Goal: Information Seeking & Learning: Learn about a topic

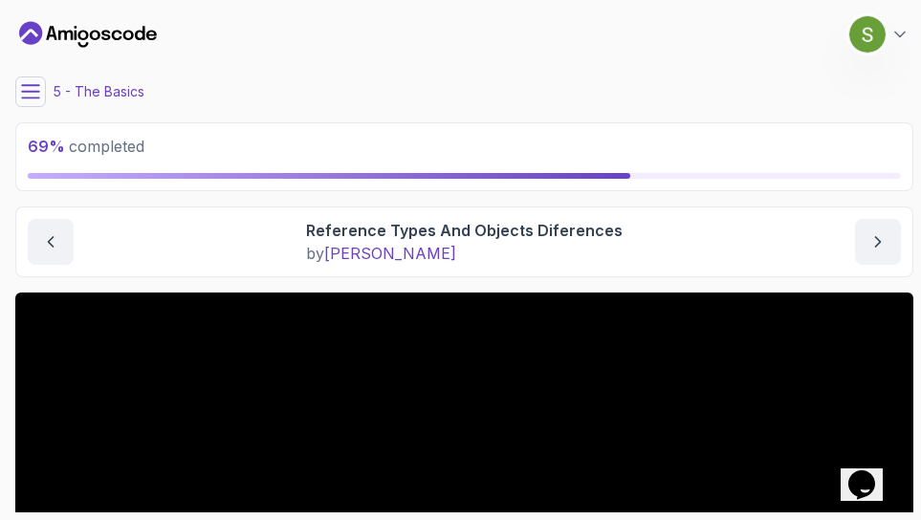
scroll to position [278, 0]
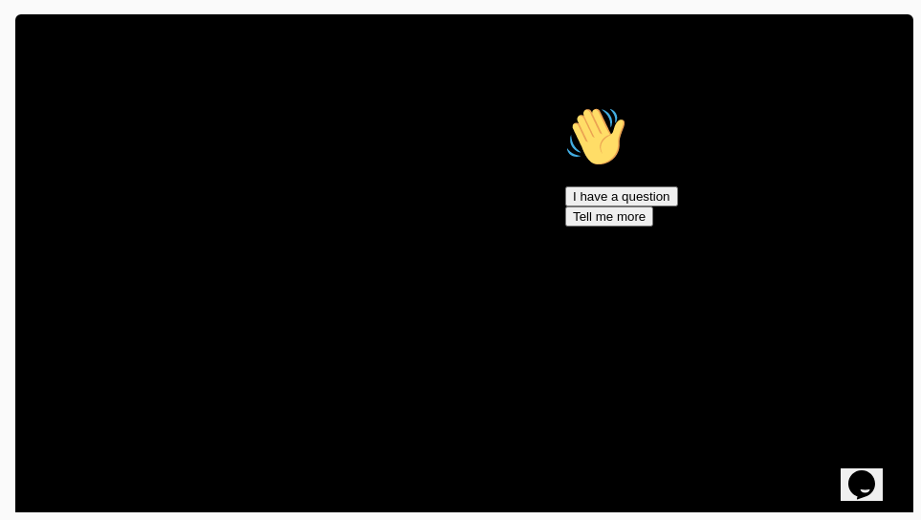
click at [565, 106] on icon "Chat attention grabber" at bounding box center [565, 106] width 0 height 0
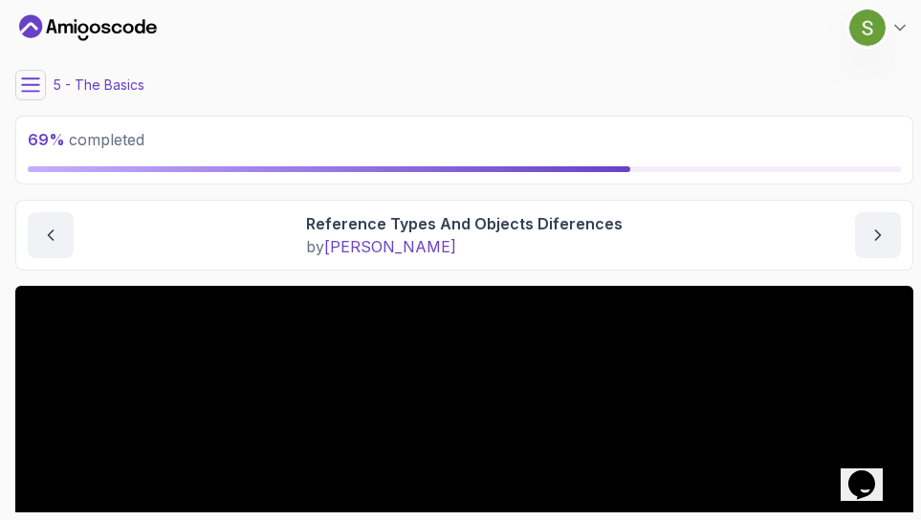
scroll to position [0, 0]
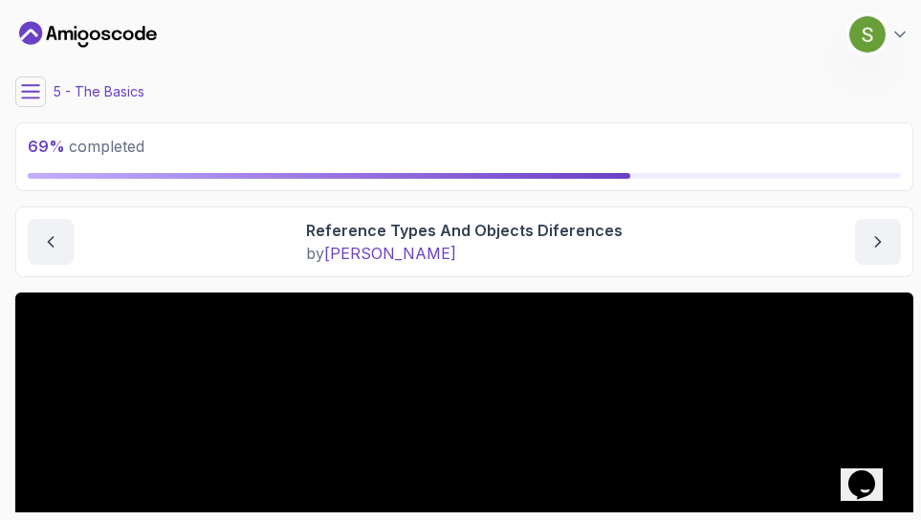
click at [29, 94] on icon at bounding box center [30, 91] width 19 height 19
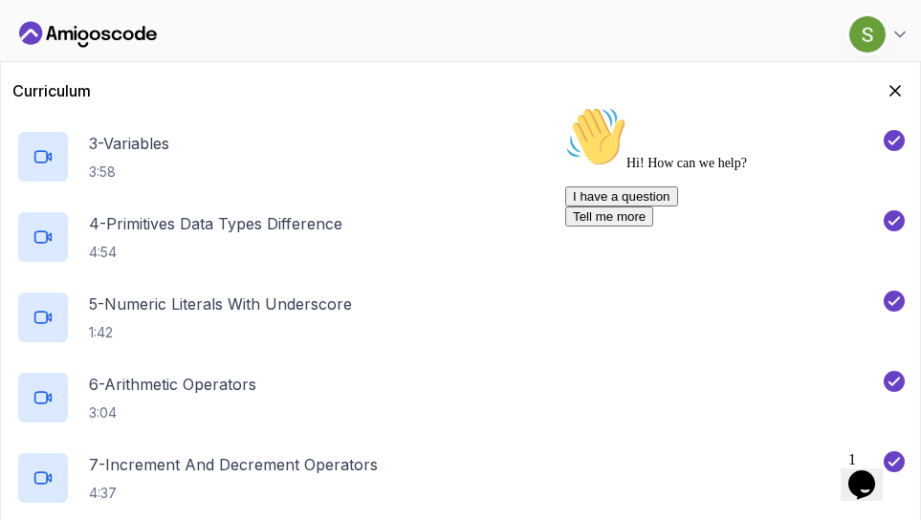
scroll to position [465, 0]
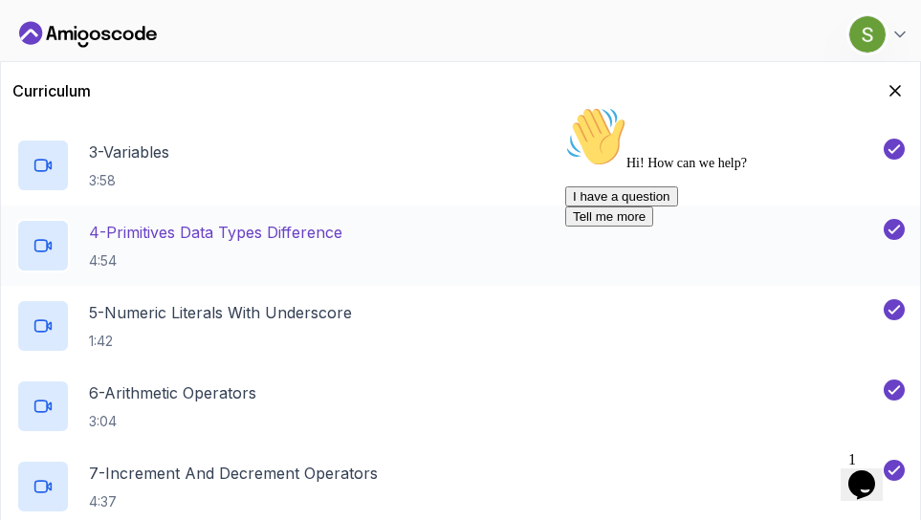
click at [242, 245] on h2 "4 - Primitives Data Types Difference 4:54" at bounding box center [215, 246] width 253 height 50
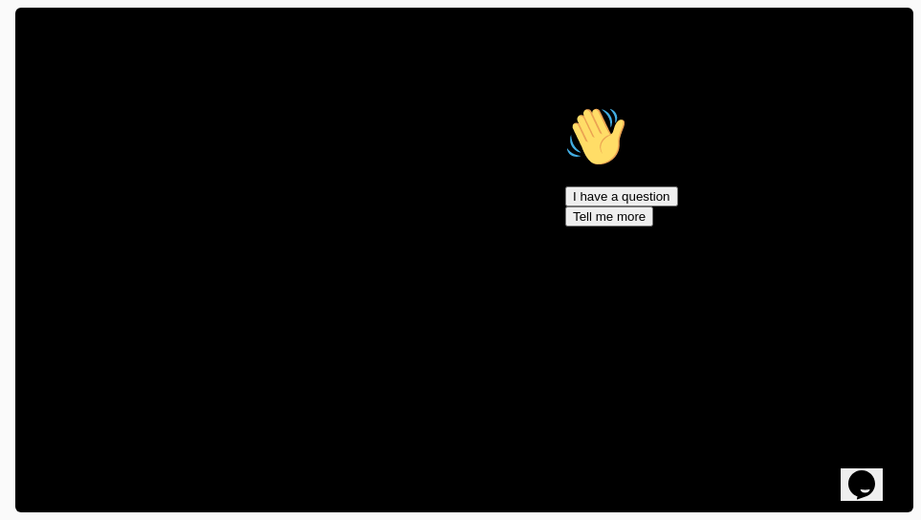
scroll to position [285, 0]
click at [565, 106] on icon "Chat attention grabber" at bounding box center [565, 106] width 0 height 0
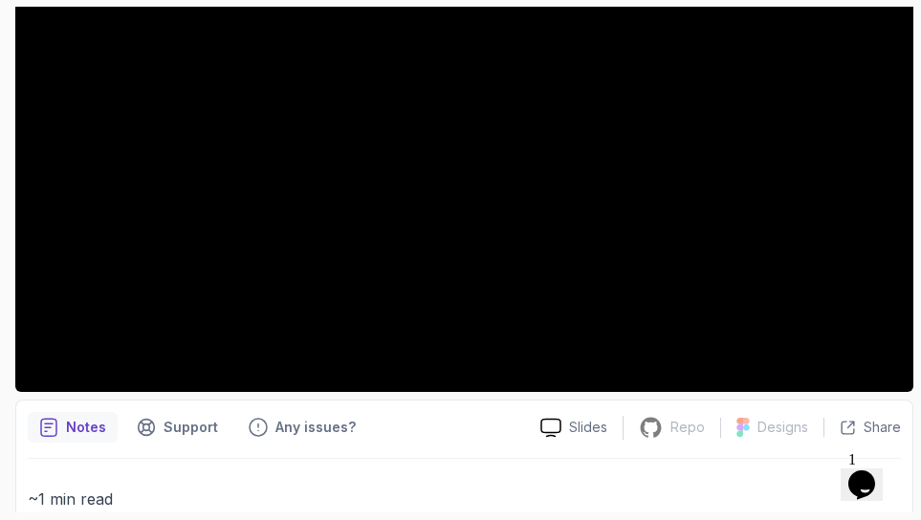
scroll to position [0, 0]
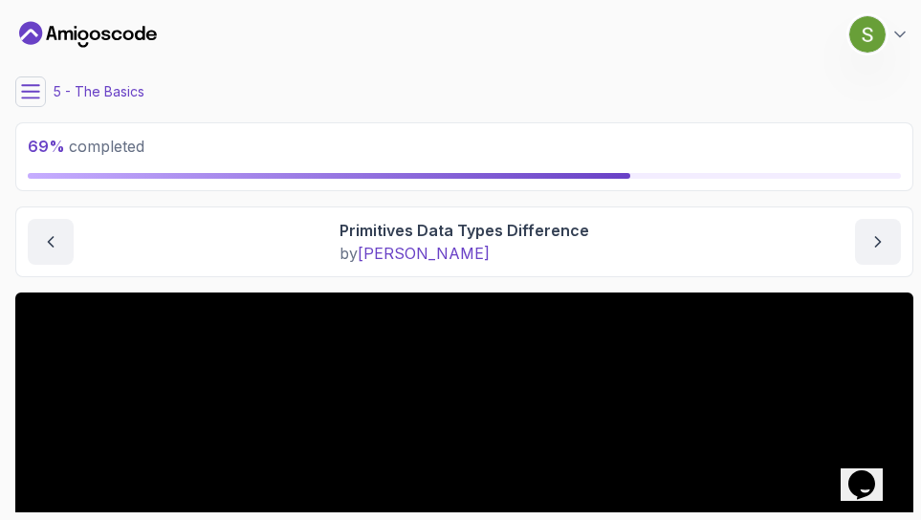
click at [25, 86] on icon at bounding box center [30, 91] width 19 height 19
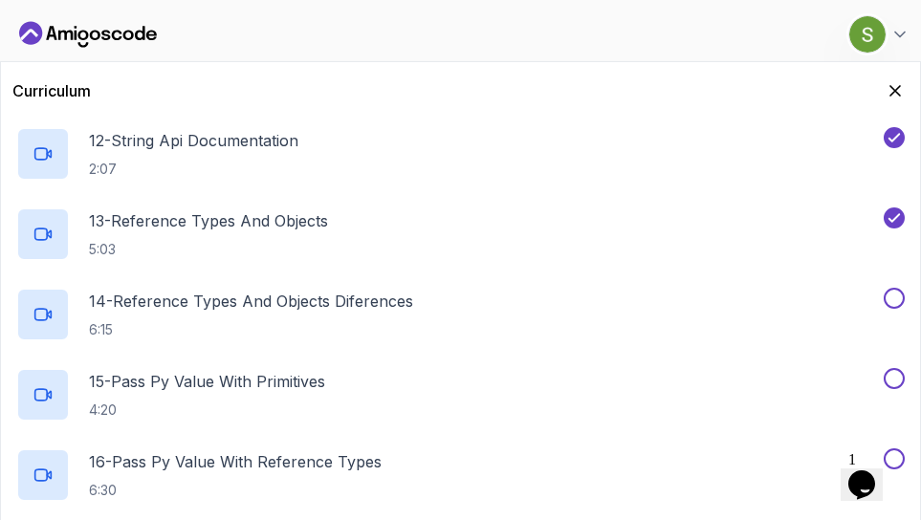
scroll to position [1200, 0]
click at [243, 303] on p "14 - Reference Types And Objects Diferences" at bounding box center [251, 300] width 324 height 23
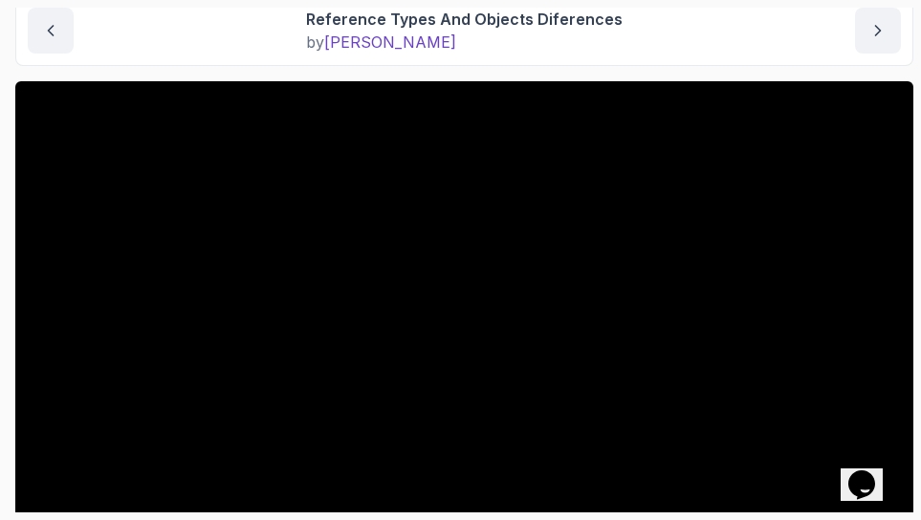
scroll to position [217, 0]
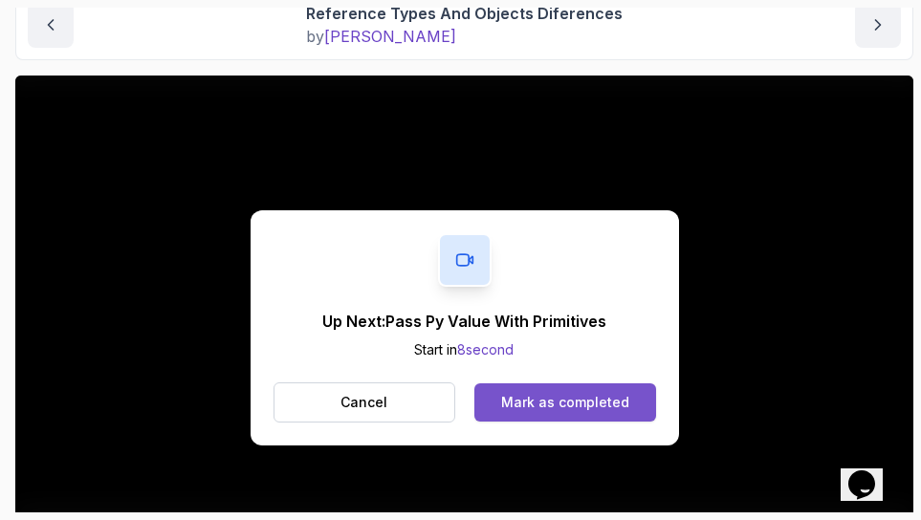
click at [553, 405] on div "Mark as completed" at bounding box center [565, 402] width 128 height 19
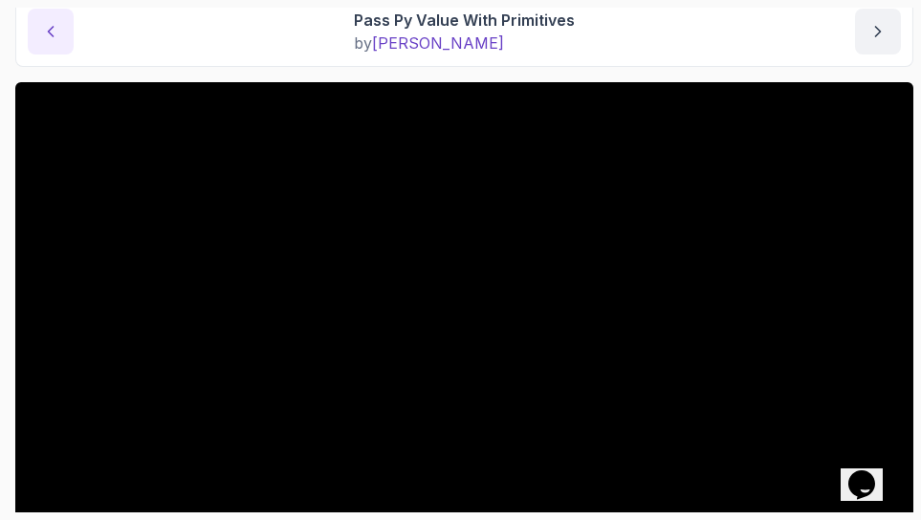
scroll to position [299, 0]
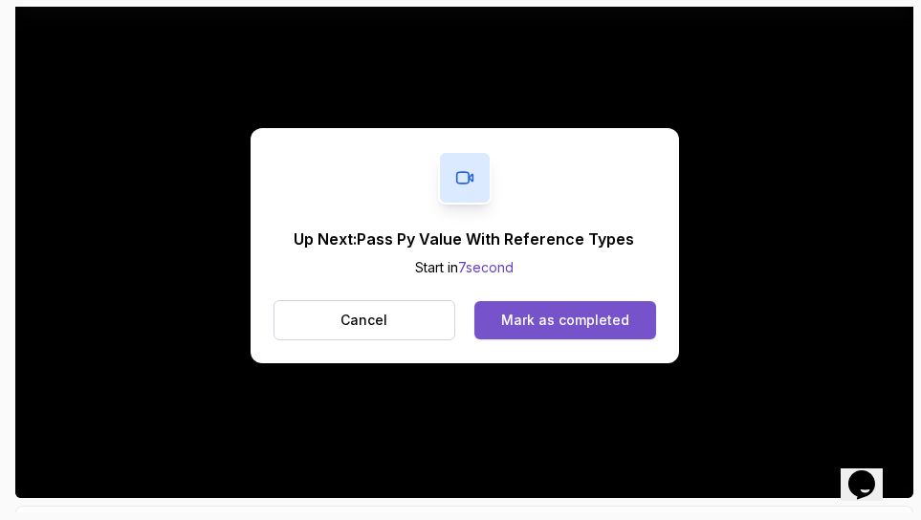
click at [571, 312] on div "Mark as completed" at bounding box center [565, 320] width 128 height 19
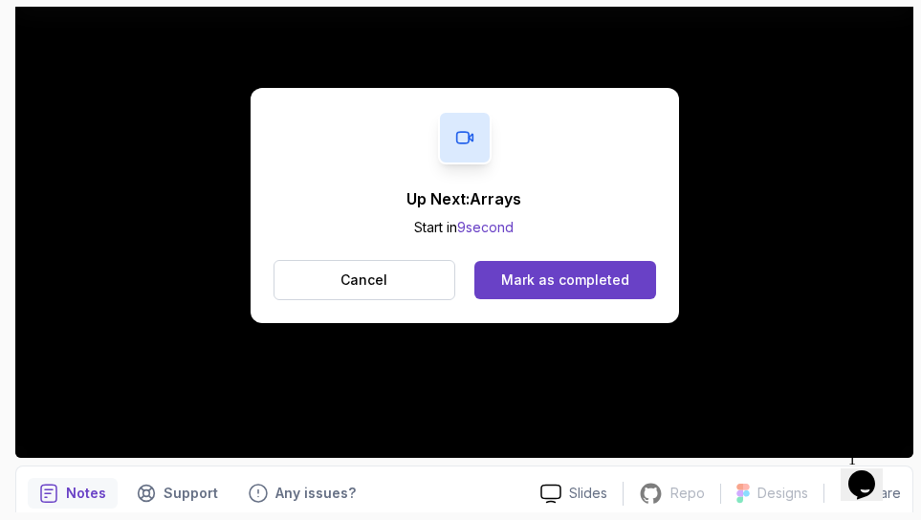
scroll to position [335, 0]
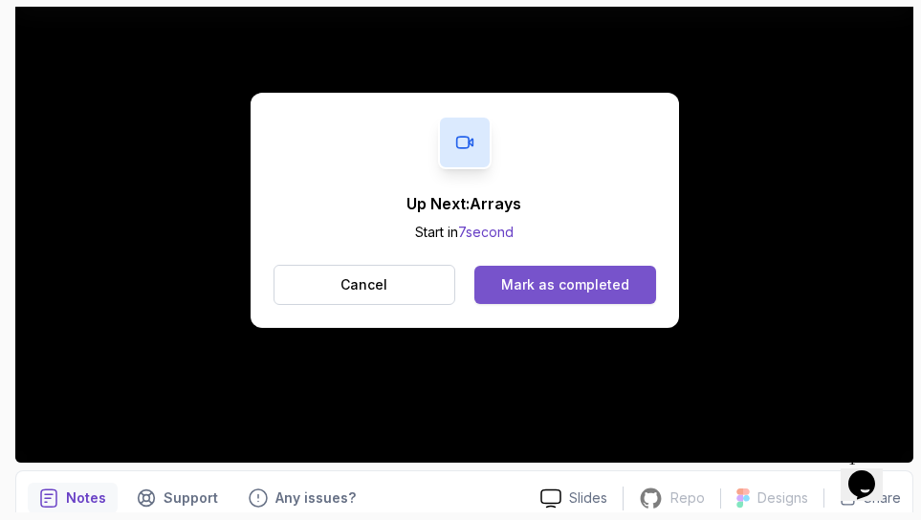
click at [551, 289] on div "Mark as completed" at bounding box center [565, 284] width 128 height 19
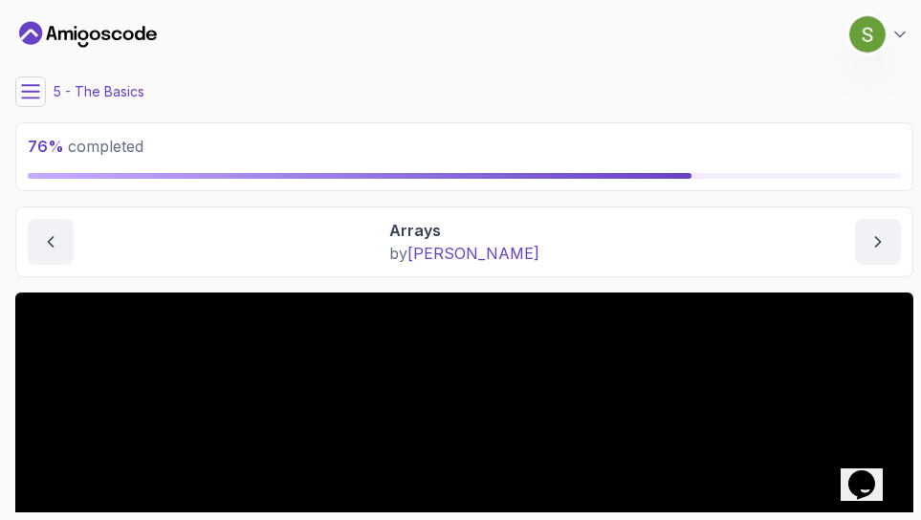
click at [36, 90] on icon at bounding box center [30, 91] width 19 height 19
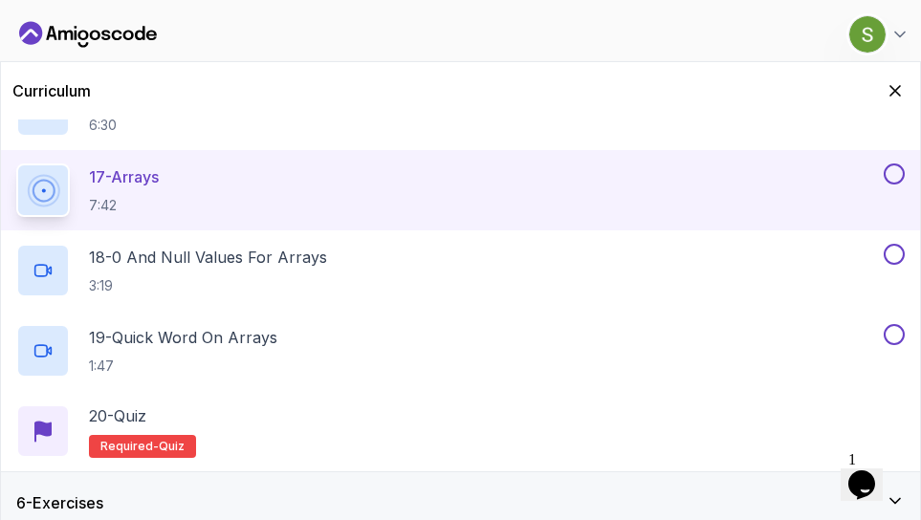
scroll to position [1577, 0]
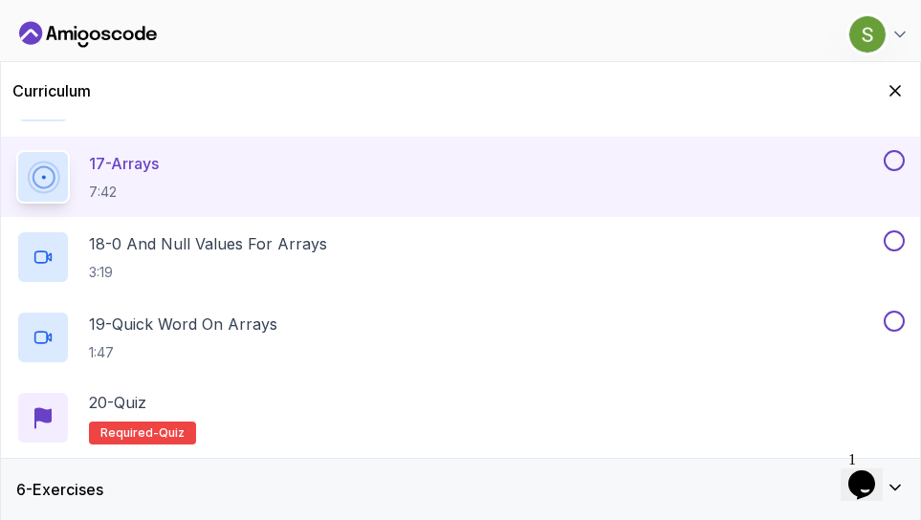
click at [379, 479] on div "6 - Exercises" at bounding box center [460, 489] width 888 height 23
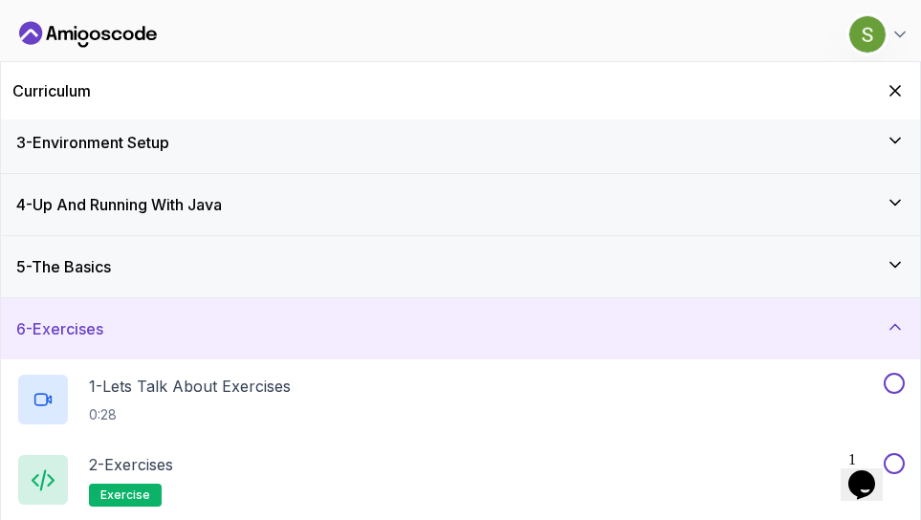
scroll to position [0, 0]
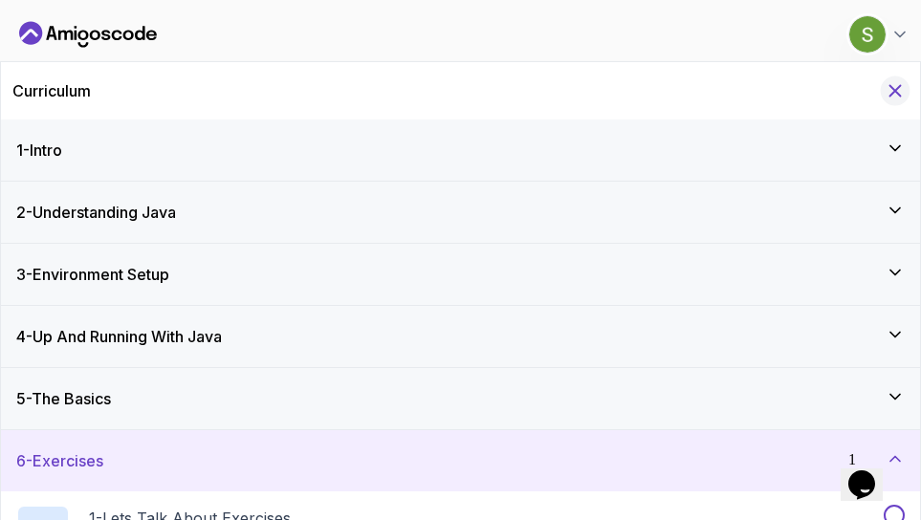
click at [893, 94] on icon "Hide Curriculum for mobile" at bounding box center [894, 90] width 21 height 21
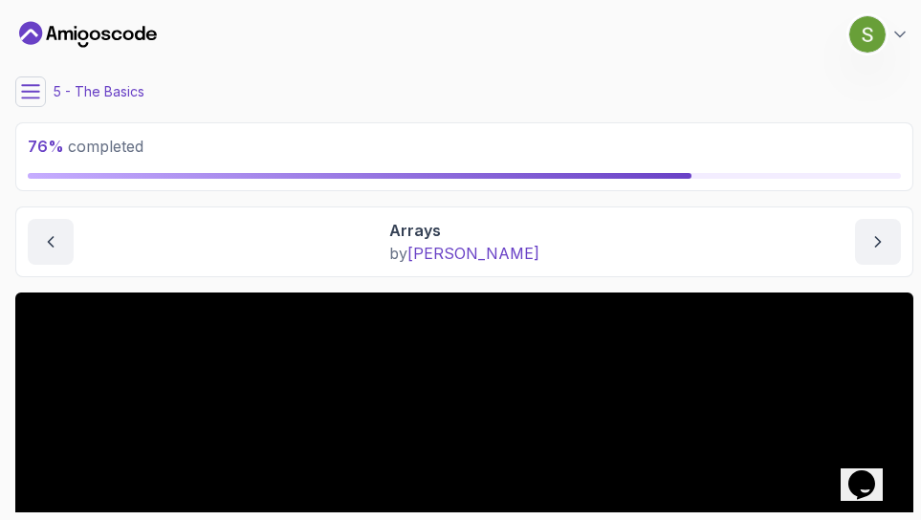
click at [28, 101] on button at bounding box center [30, 91] width 31 height 31
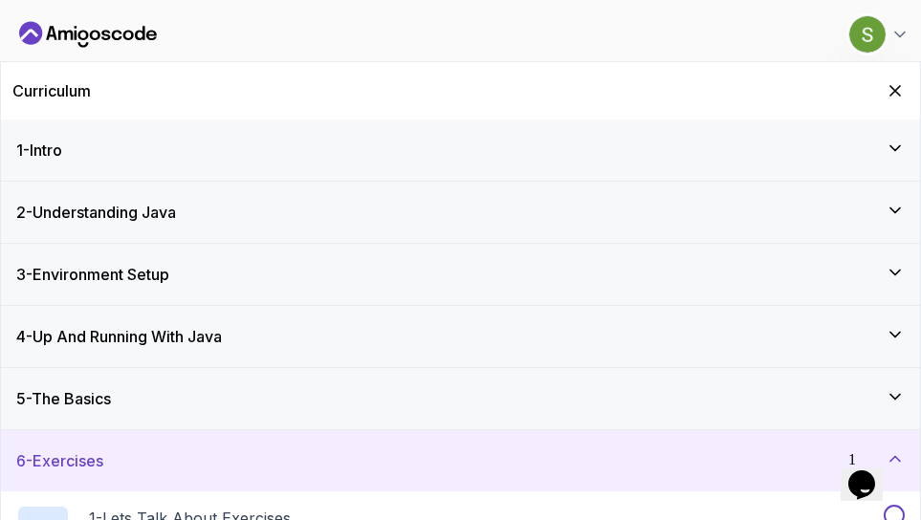
scroll to position [132, 0]
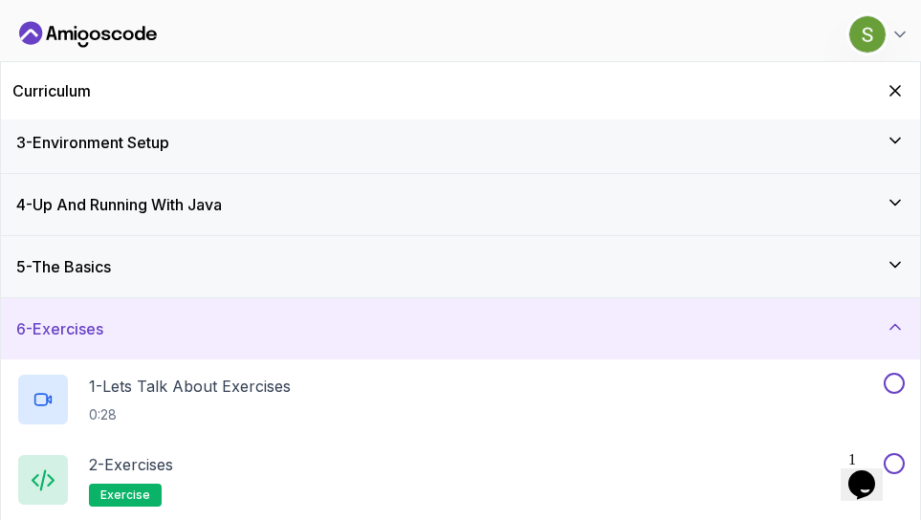
click at [133, 266] on div "5 - The Basics" at bounding box center [460, 266] width 888 height 23
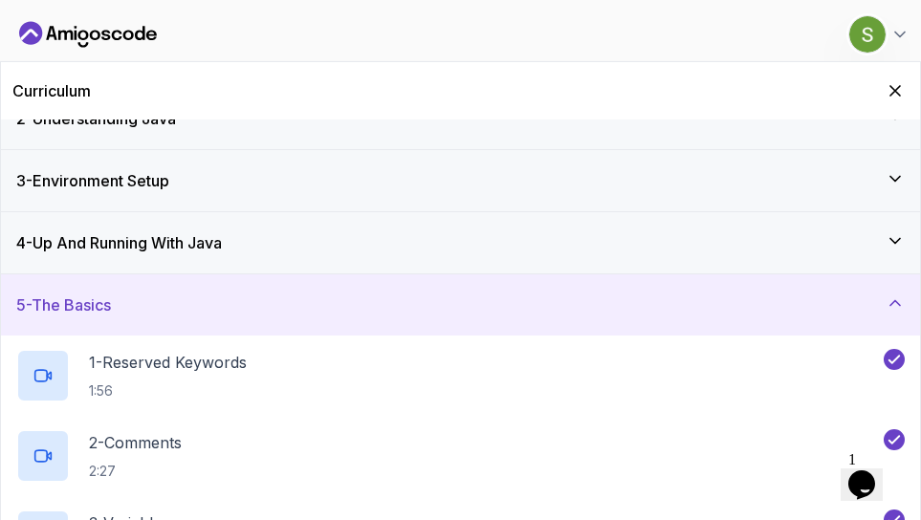
scroll to position [0, 0]
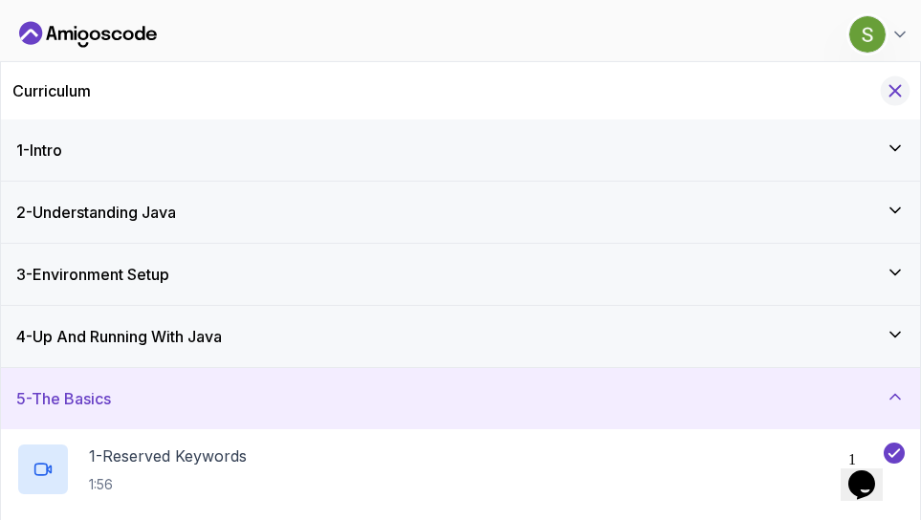
click at [897, 94] on icon "Hide Curriculum for mobile" at bounding box center [895, 91] width 11 height 11
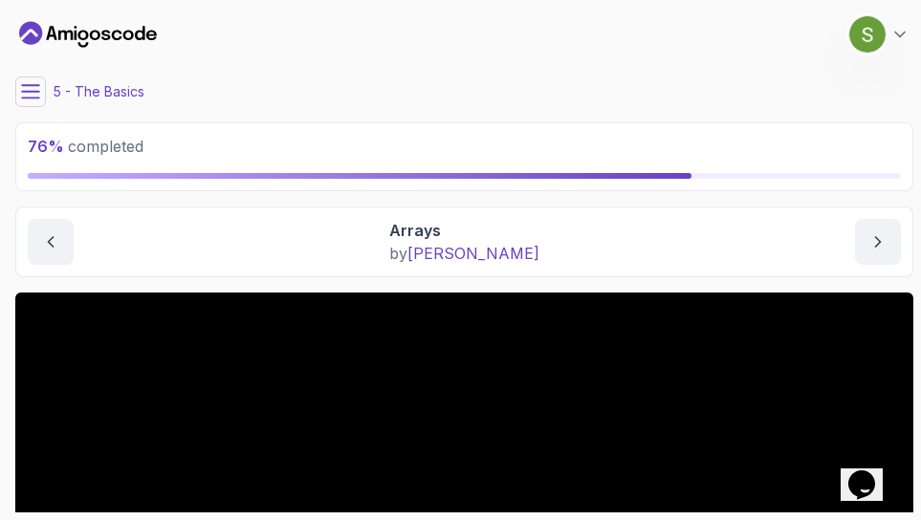
click at [0, 185] on html "76 % completed 1 - Intro 2 - Understanding Java 3 - Environment Setup 4 - Up An…" at bounding box center [460, 260] width 921 height 520
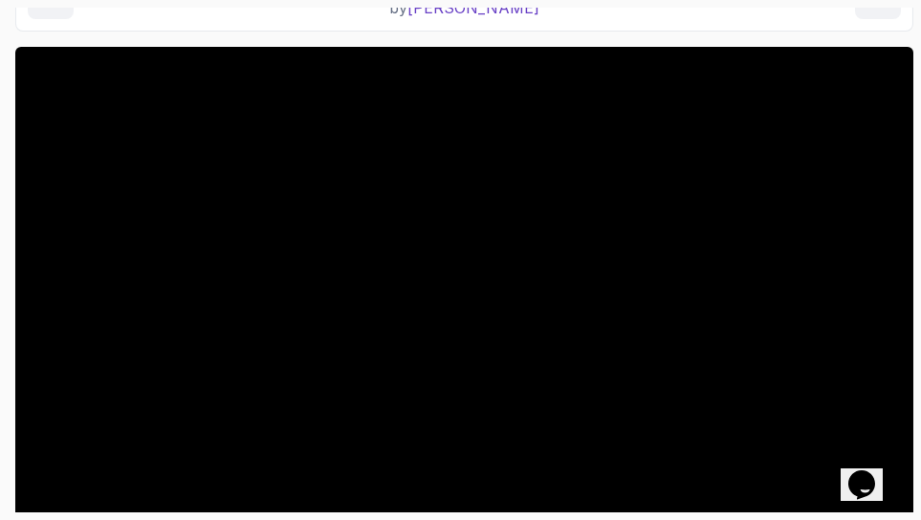
scroll to position [247, 0]
